Goal: Task Accomplishment & Management: Use online tool/utility

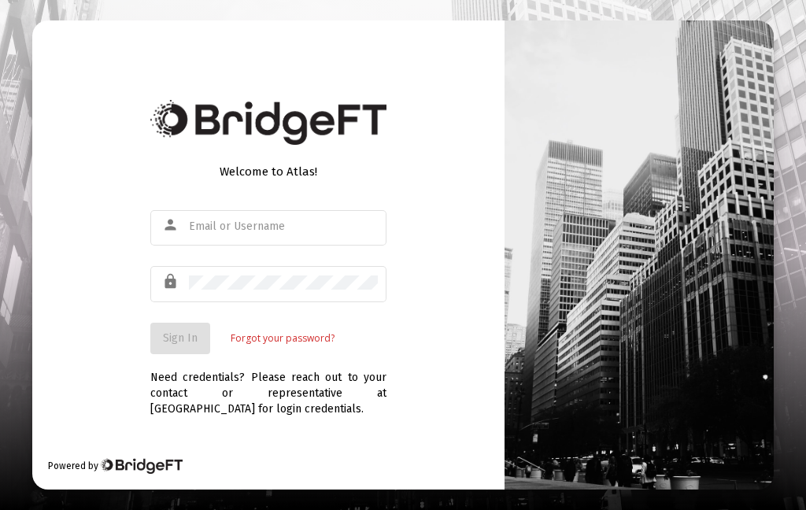
type input "[EMAIL_ADDRESS][DOMAIN_NAME]"
click at [183, 345] on span "Sign In" at bounding box center [180, 337] width 35 height 13
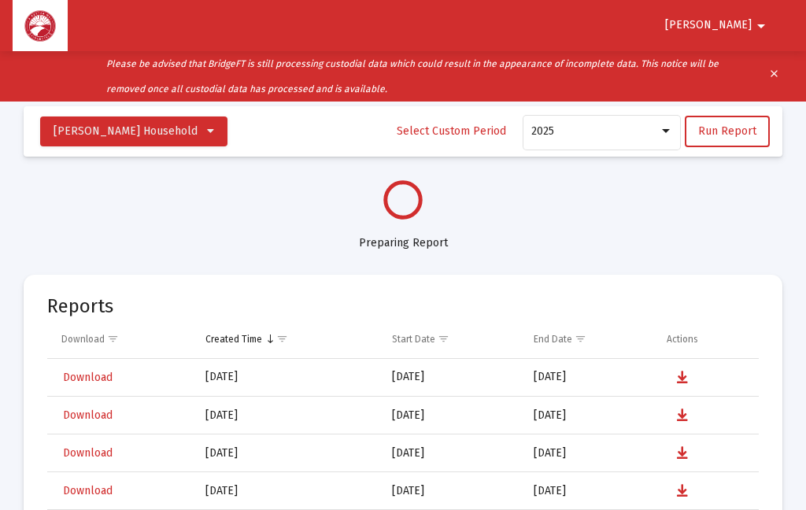
select select "View all"
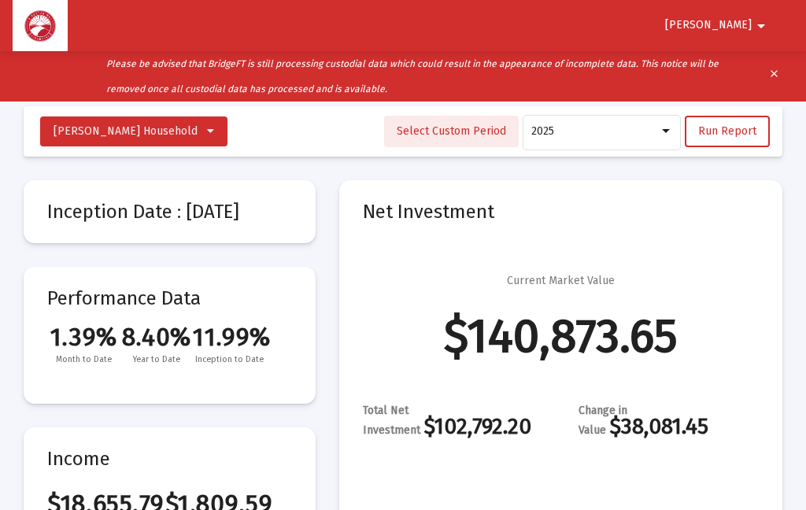
click at [475, 137] on span "Select Custom Period" at bounding box center [451, 130] width 109 height 13
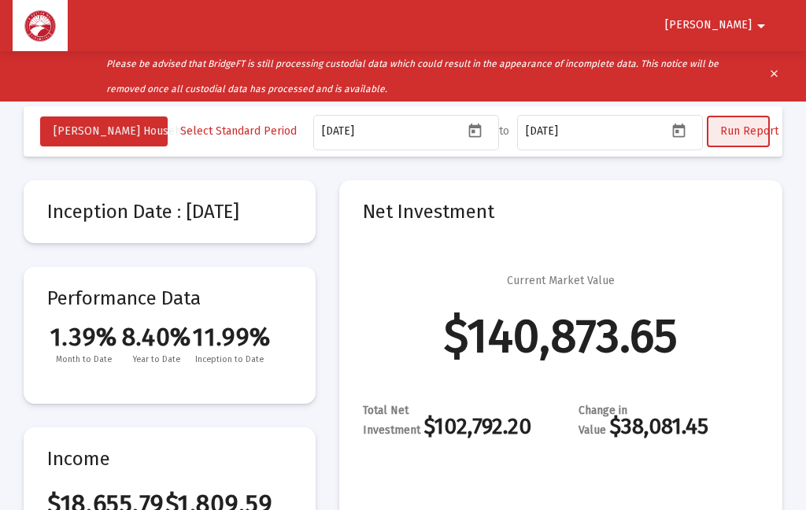
click at [749, 135] on span "Run Report" at bounding box center [749, 130] width 58 height 13
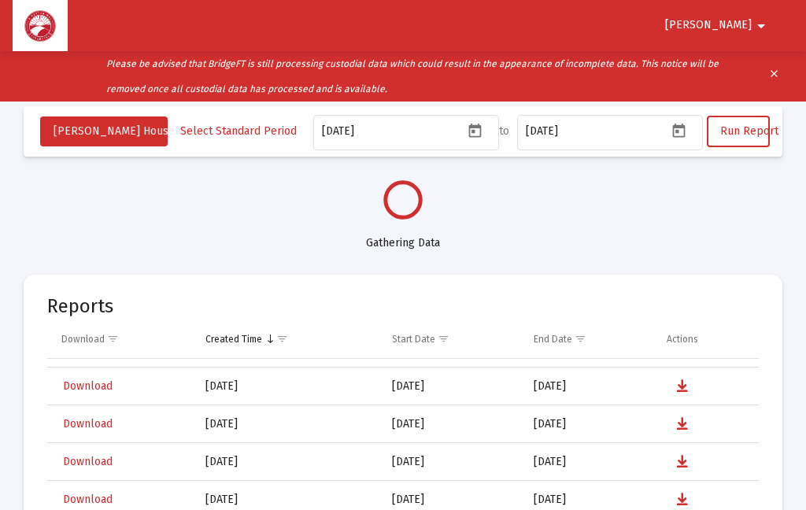
select select "View all"
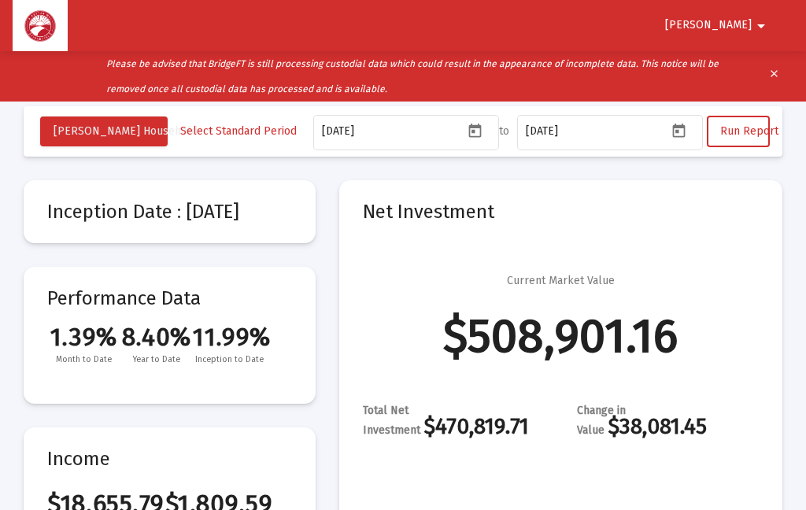
click at [743, 27] on span "[PERSON_NAME]" at bounding box center [708, 25] width 87 height 13
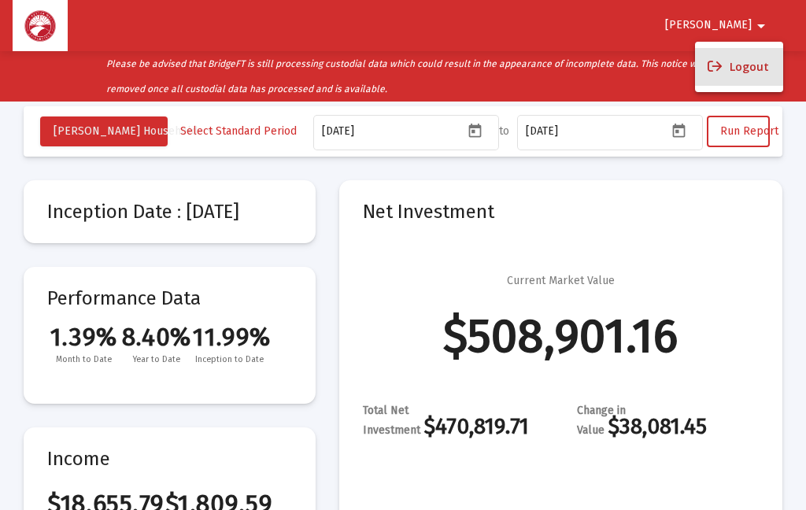
click at [760, 72] on button "Logout" at bounding box center [739, 67] width 88 height 38
